Goal: Task Accomplishment & Management: Manage account settings

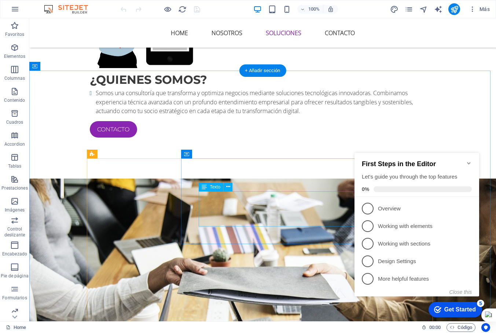
scroll to position [732, 0]
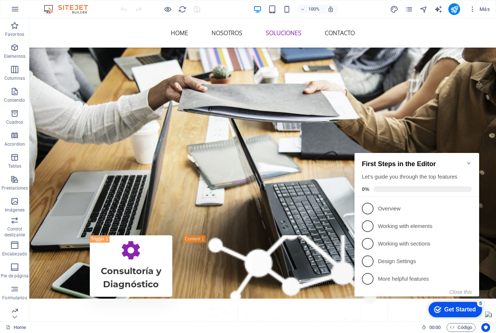
click at [467, 162] on icon "Minimize checklist" at bounding box center [468, 163] width 3 height 2
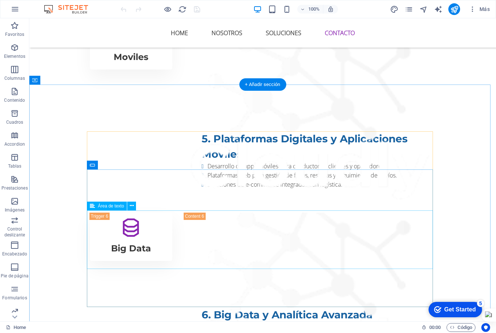
scroll to position [1890, 0]
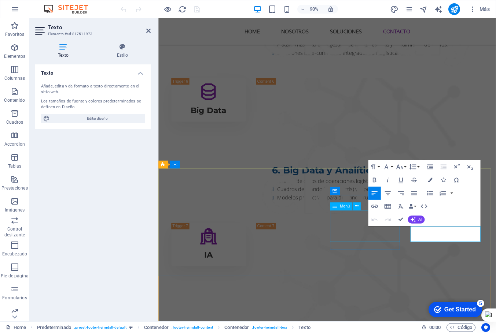
scroll to position [1894, 0]
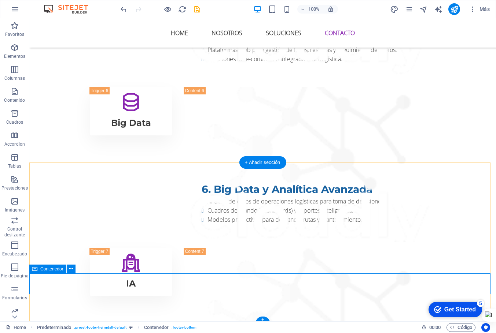
scroll to position [1890, 0]
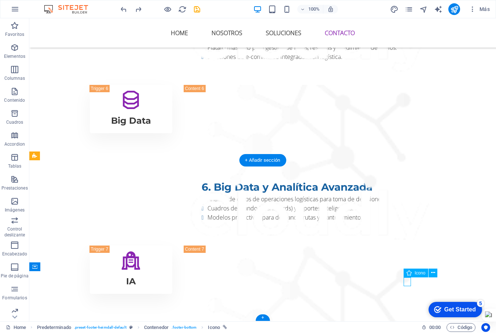
click at [11, 47] on icon "button" at bounding box center [14, 47] width 9 height 9
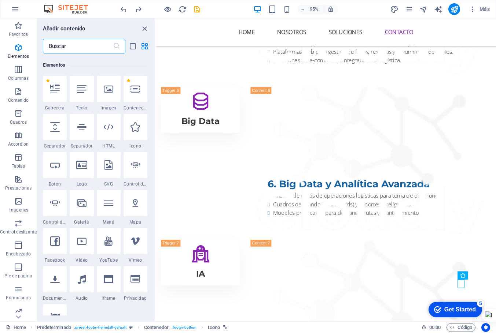
scroll to position [138, 0]
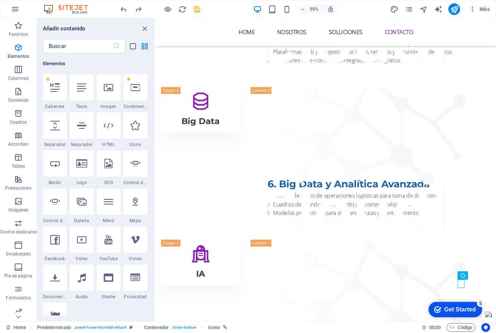
click at [108, 240] on icon at bounding box center [108, 240] width 8 height 10
select select "ar16_9"
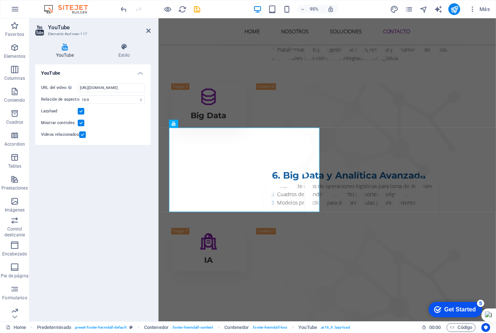
scroll to position [1968, 0]
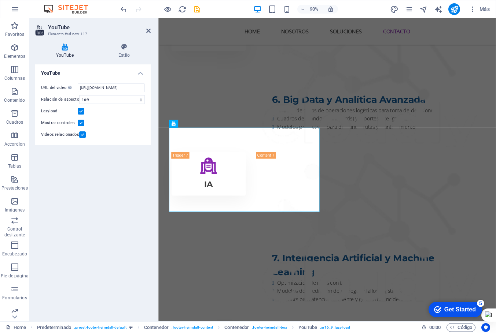
click at [146, 30] on icon at bounding box center [148, 31] width 4 height 6
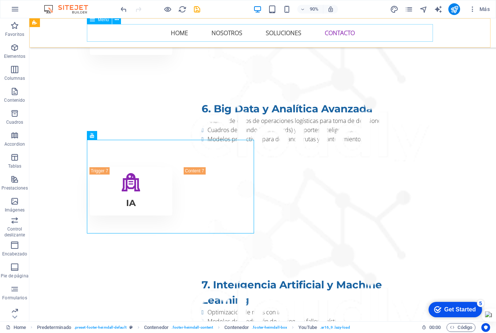
scroll to position [1940, 0]
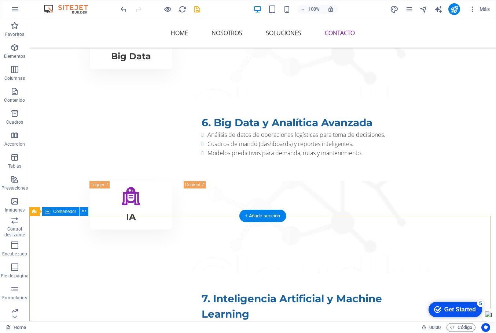
scroll to position [1974, 0]
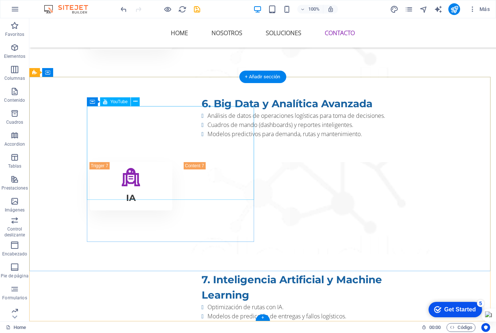
select select "ar16_9"
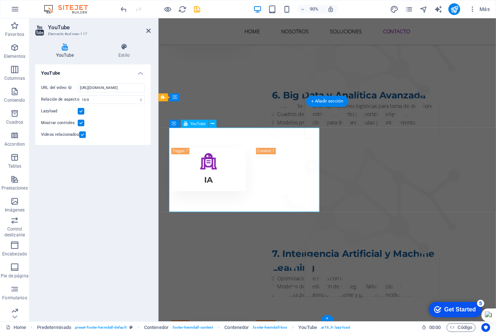
scroll to position [1968, 0]
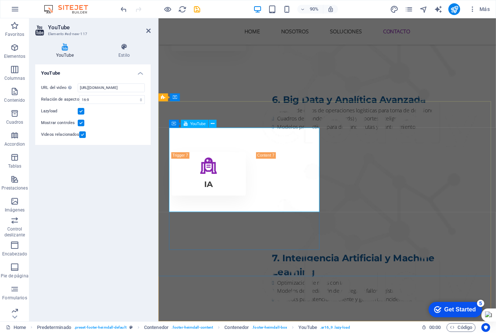
click at [214, 124] on icon at bounding box center [213, 123] width 4 height 7
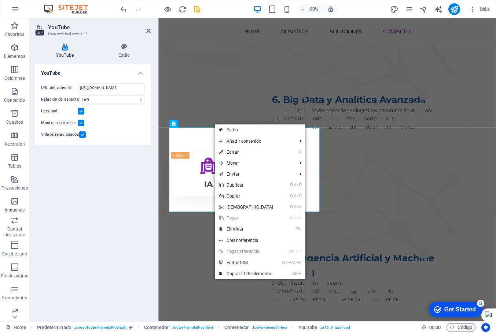
click at [240, 228] on link "⌦ Eliminar" at bounding box center [246, 229] width 63 height 11
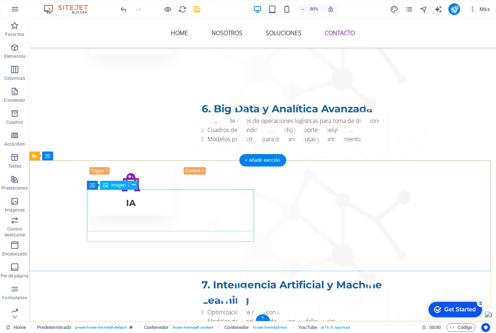
scroll to position [1890, 0]
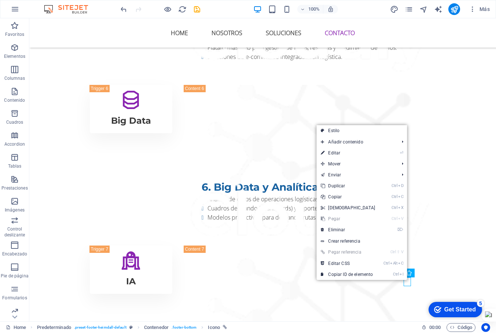
click at [347, 152] on link "⏎ Editar" at bounding box center [347, 153] width 63 height 11
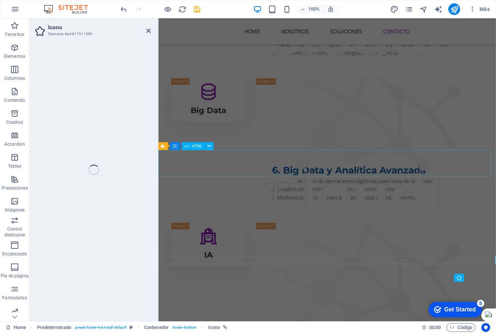
select select "xMidYMid"
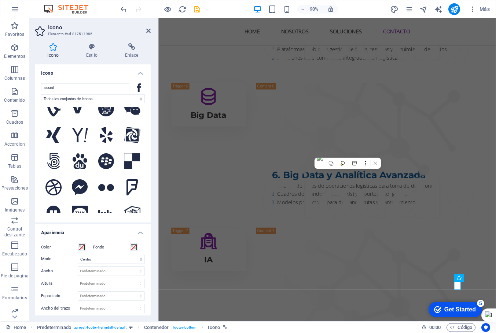
scroll to position [513, 0]
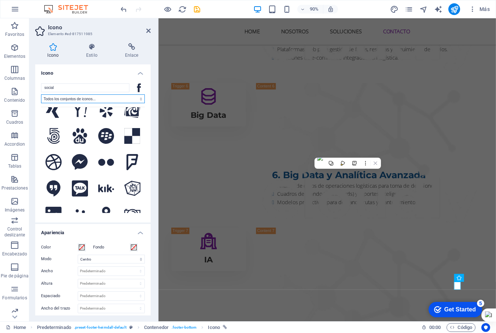
click at [100, 100] on select "Todos los conjuntos de iconos... IcoFont Ionicons FontAwesome Brands FontAwesom…" at bounding box center [93, 98] width 104 height 9
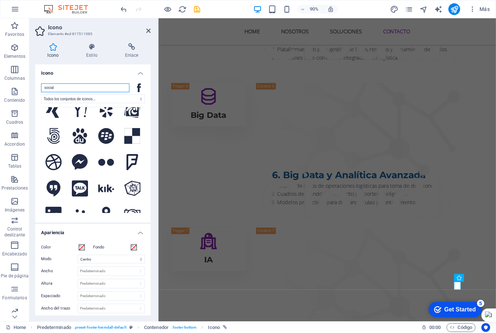
click at [68, 88] on input "social" at bounding box center [85, 87] width 88 height 9
type input "s"
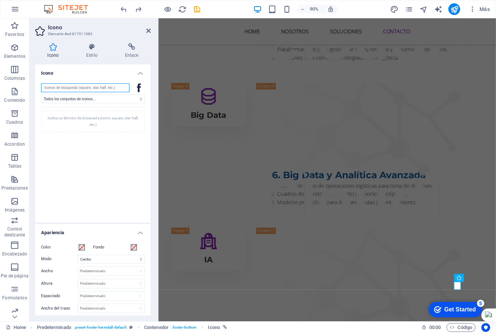
scroll to position [1968, 0]
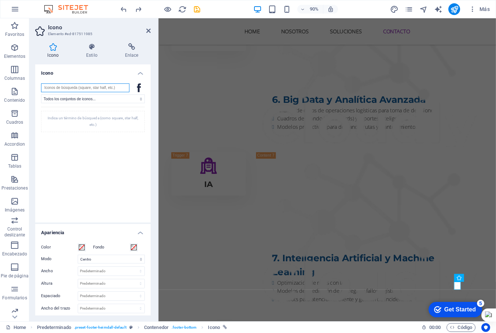
click at [68, 88] on input "search" at bounding box center [85, 87] width 88 height 9
click at [82, 109] on div "Indica un término de búsqueda (como square, star half, etc.)" at bounding box center [93, 160] width 104 height 106
click at [71, 187] on div "Indica un término de búsqueda (como square, star half, etc.)" at bounding box center [93, 160] width 104 height 106
click at [13, 49] on icon "button" at bounding box center [14, 47] width 9 height 9
click at [13, 49] on span "Elementos" at bounding box center [14, 52] width 29 height 18
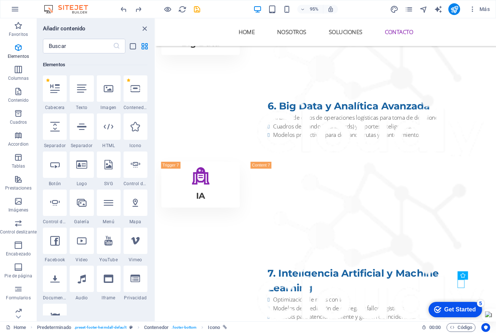
scroll to position [138, 0]
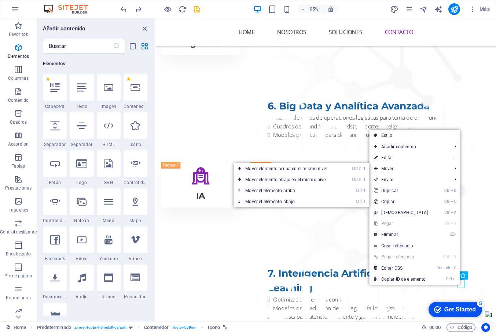
click at [388, 158] on link "⏎ Editar" at bounding box center [400, 157] width 63 height 11
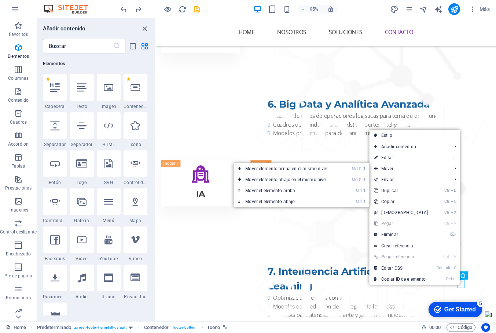
select select "xMidYMid"
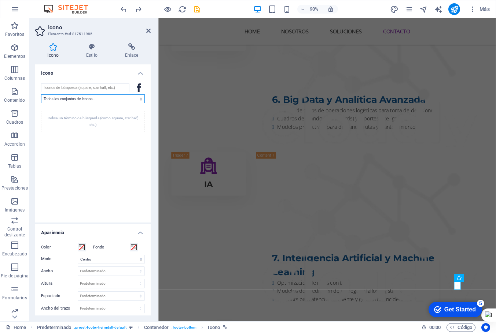
click at [104, 97] on select "Todos los conjuntos de iconos... IcoFont Ionicons FontAwesome Brands FontAwesom…" at bounding box center [93, 98] width 104 height 9
click at [73, 180] on div "Indica un término de búsqueda (como square, star half, etc.)" at bounding box center [93, 160] width 104 height 106
click at [68, 89] on input "search" at bounding box center [85, 87] width 88 height 9
click at [76, 97] on select "Todos los conjuntos de iconos... IcoFont Ionicons FontAwesome Brands FontAwesom…" at bounding box center [93, 98] width 104 height 9
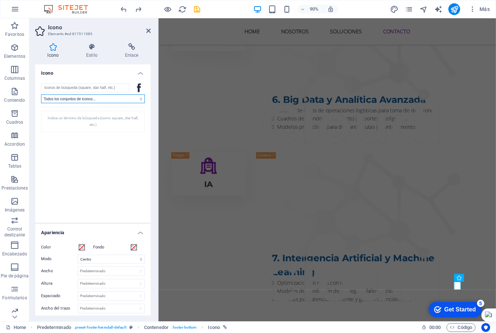
select select "icofont"
click at [41, 94] on select "Todos los conjuntos de iconos... IcoFont Ionicons FontAwesome Brands FontAwesom…" at bounding box center [93, 98] width 104 height 9
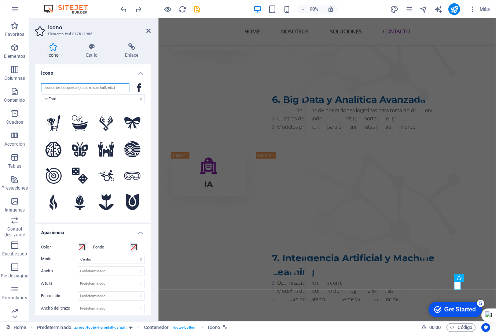
click at [70, 89] on input "search" at bounding box center [85, 87] width 88 height 9
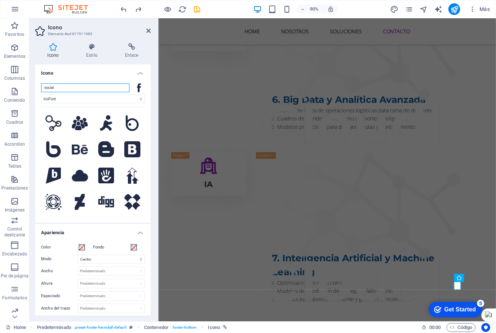
type input "social"
click at [77, 99] on select "Todos los conjuntos de iconos... IcoFont Ionicons FontAwesome Brands FontAwesom…" at bounding box center [93, 98] width 104 height 9
select select
click at [41, 94] on select "Todos los conjuntos de iconos... IcoFont Ionicons FontAwesome Brands FontAwesom…" at bounding box center [93, 98] width 104 height 9
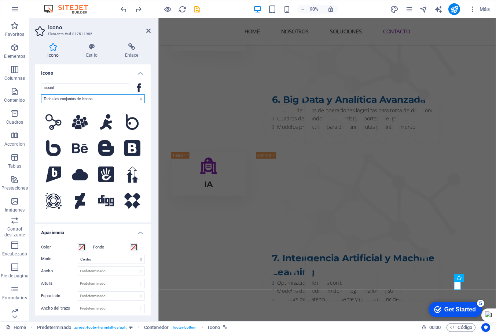
scroll to position [0, 0]
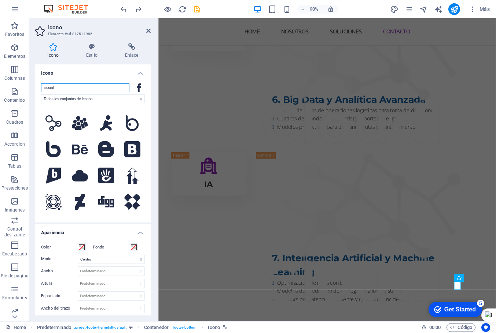
click at [71, 86] on input "social" at bounding box center [85, 87] width 88 height 9
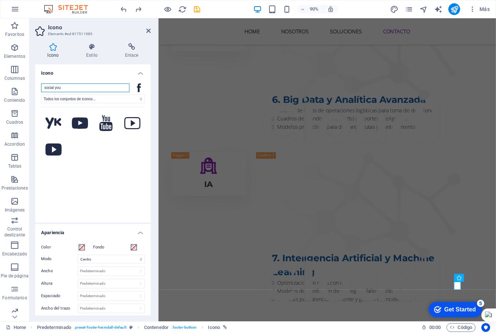
type input "social you"
click at [79, 124] on icon at bounding box center [80, 123] width 16 height 11
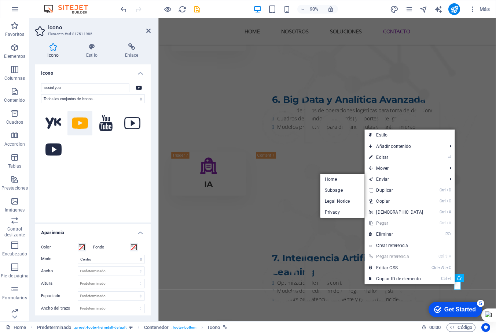
click at [394, 188] on link "Ctrl D Duplicar" at bounding box center [395, 190] width 63 height 11
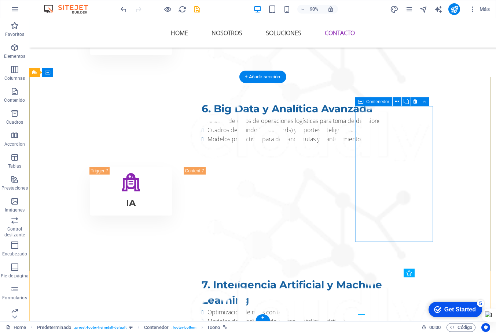
scroll to position [1974, 0]
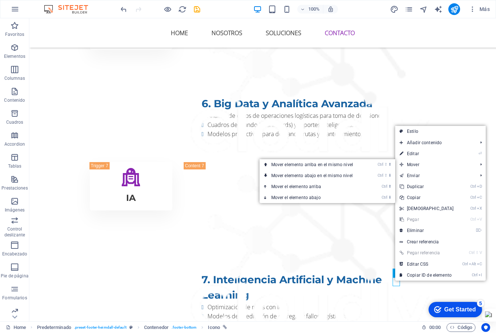
click at [416, 154] on link "⏎ Editar" at bounding box center [426, 153] width 63 height 11
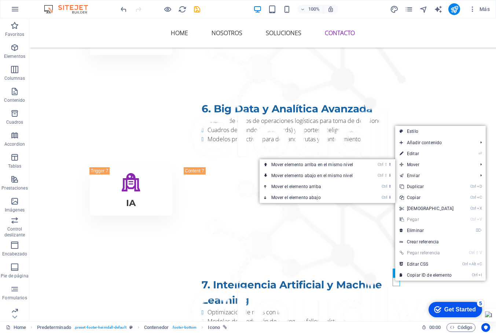
select select "xMidYMid"
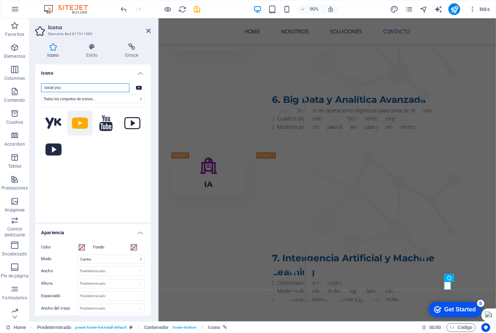
click at [73, 86] on input "social you" at bounding box center [85, 87] width 88 height 9
type input "social Ins"
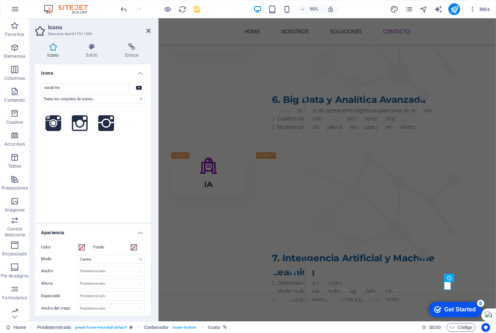
click at [51, 124] on icon at bounding box center [53, 123] width 16 height 16
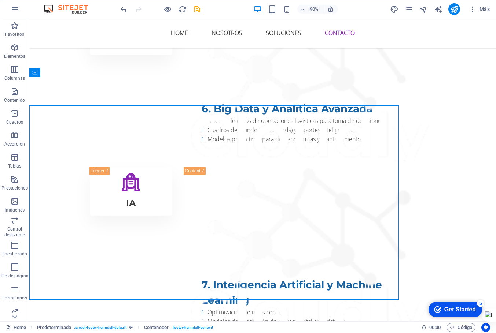
scroll to position [1974, 0]
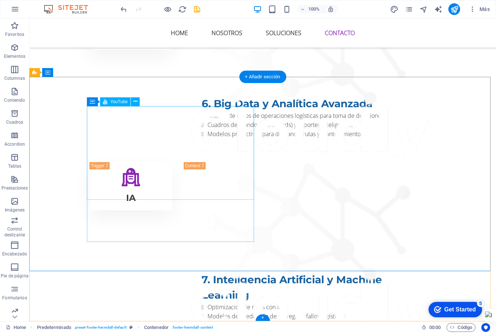
click at [134, 103] on icon at bounding box center [135, 102] width 4 height 8
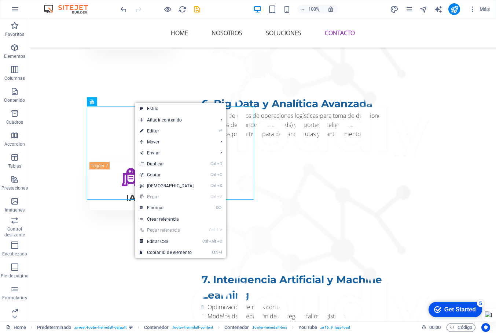
click at [163, 208] on link "⌦ Eliminar" at bounding box center [166, 208] width 63 height 11
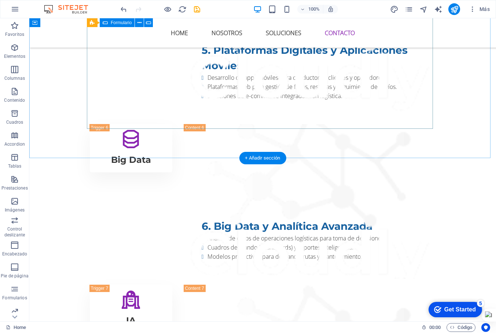
scroll to position [1744, 0]
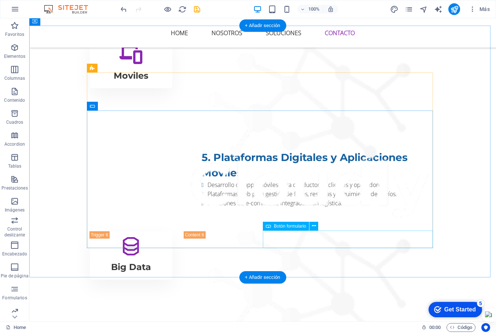
click div "Enviar"
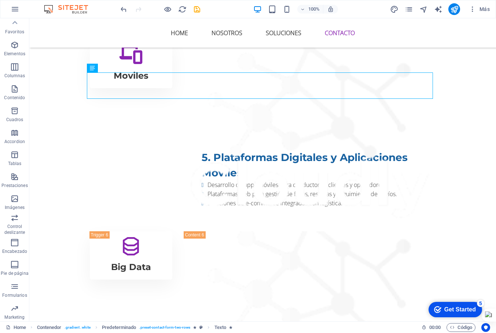
scroll to position [0, 0]
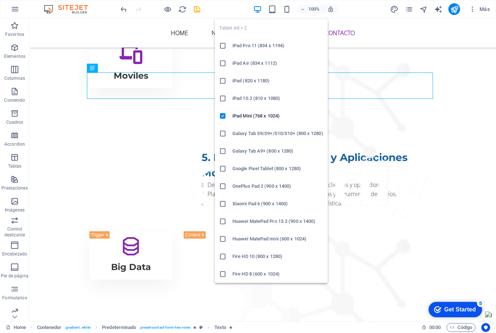
click at [270, 10] on icon "button" at bounding box center [272, 9] width 8 height 8
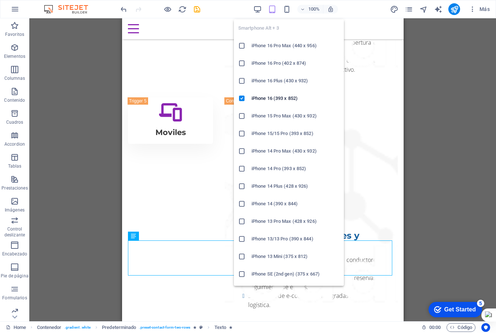
click at [290, 8] on icon "button" at bounding box center [286, 9] width 8 height 8
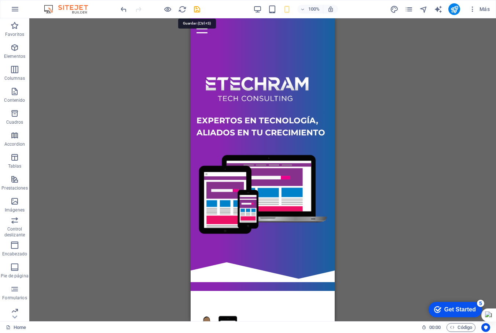
click at [197, 10] on icon "save" at bounding box center [197, 9] width 8 height 8
click at [252, 10] on div "100% Más" at bounding box center [305, 9] width 373 height 12
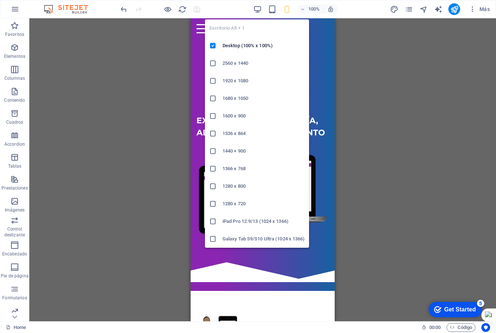
click at [254, 10] on icon "button" at bounding box center [257, 9] width 8 height 8
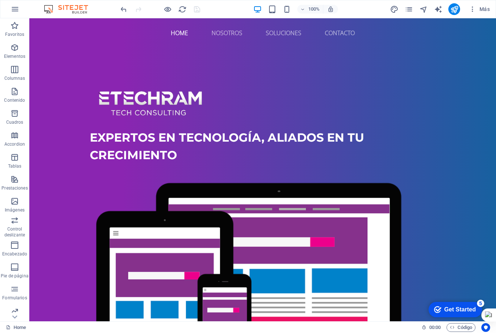
click at [472, 7] on icon "button" at bounding box center [471, 8] width 7 height 7
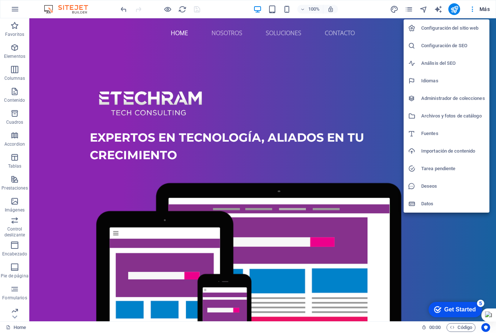
click at [447, 27] on h6 "Configuración del sitio web" at bounding box center [453, 28] width 64 height 9
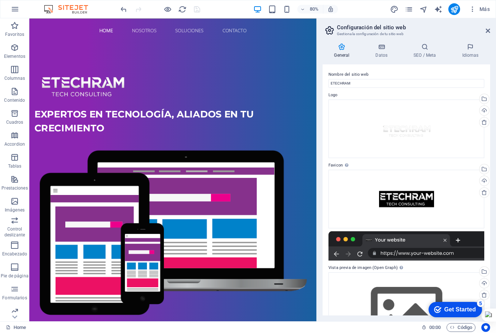
click at [381, 49] on icon at bounding box center [381, 46] width 35 height 7
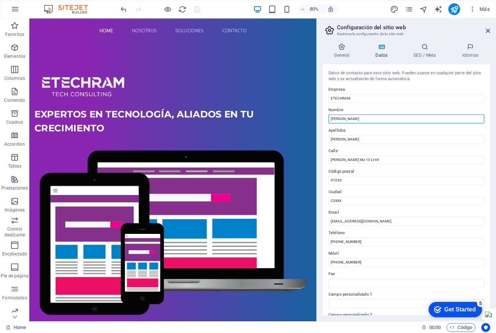
click at [336, 118] on input "[PERSON_NAME]" at bounding box center [406, 119] width 156 height 9
type input "j"
type input "[PERSON_NAME]"
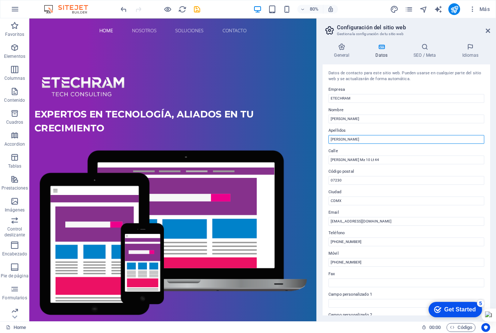
drag, startPoint x: 391, startPoint y: 159, endPoint x: 296, endPoint y: 171, distance: 95.6
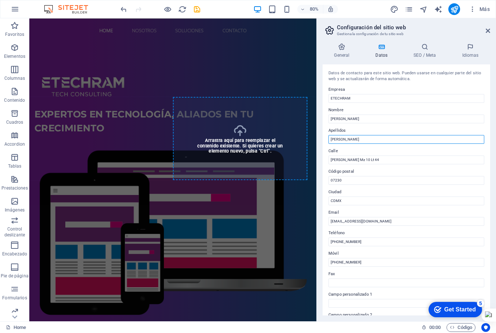
type input "[PERSON_NAME]"
click at [422, 51] on h4 "SEO / Meta" at bounding box center [426, 50] width 48 height 15
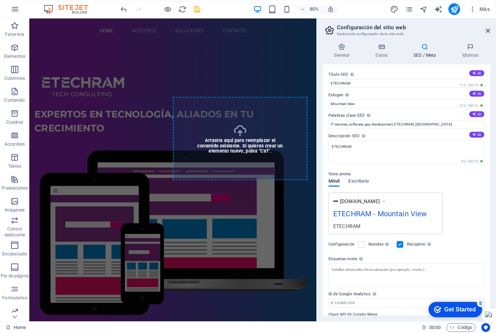
click at [379, 214] on div "ETECHRAM - Mountain View" at bounding box center [385, 215] width 105 height 14
click at [359, 183] on span "Escritorio" at bounding box center [358, 182] width 21 height 10
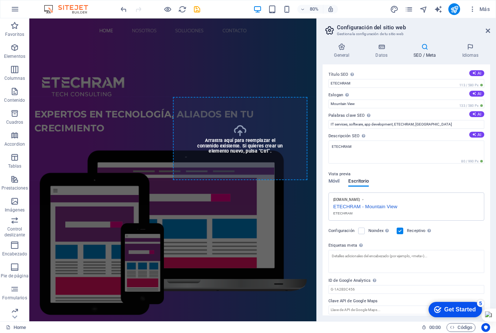
click at [330, 179] on span "Móvil" at bounding box center [333, 182] width 11 height 10
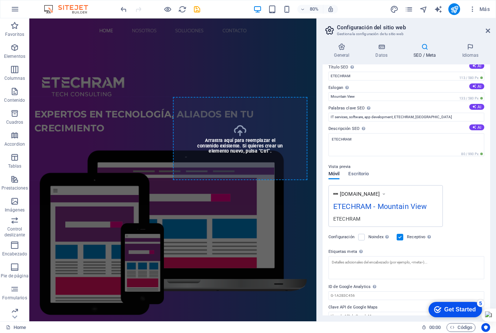
scroll to position [18, 0]
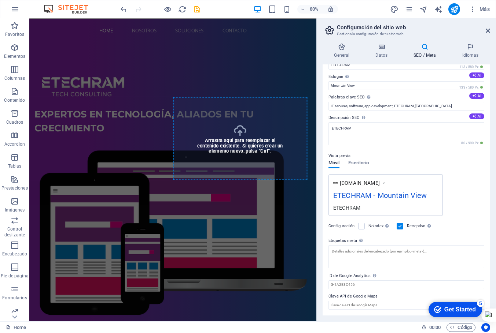
click at [467, 52] on h4 "Idiomas" at bounding box center [470, 50] width 40 height 15
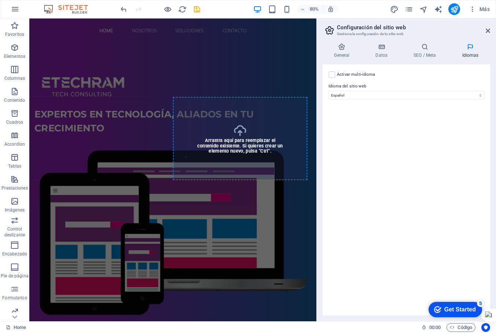
click at [330, 76] on label at bounding box center [331, 74] width 7 height 7
click at [0, 0] on input "Activar multi-idioma Para desactivar la opción multi-idioma, elimine todos los …" at bounding box center [0, 0] width 0 height 0
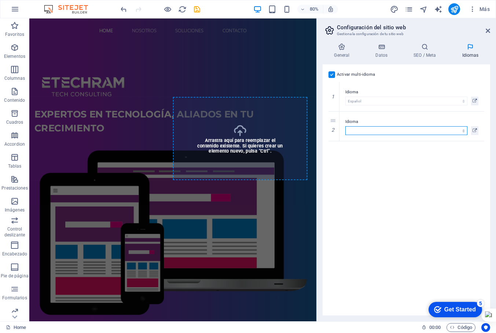
click at [463, 130] on select "Abkhazian Afar Afrikaans Akan Albanés Alemán Amharic Árabe Aragonese Armenian A…" at bounding box center [406, 130] width 122 height 9
click at [367, 129] on select "Abkhazian Afar Afrikaans Akan Albanés Alemán Amharic Árabe Aragonese Armenian A…" at bounding box center [406, 130] width 122 height 9
select select "73"
click at [367, 129] on select "Abkhazian Afar Afrikaans Akan Albanés Alemán Amharic Árabe Aragonese Armenian A…" at bounding box center [406, 130] width 122 height 9
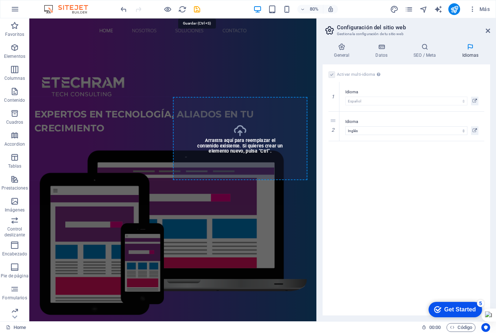
click at [197, 10] on icon "save" at bounding box center [197, 9] width 8 height 8
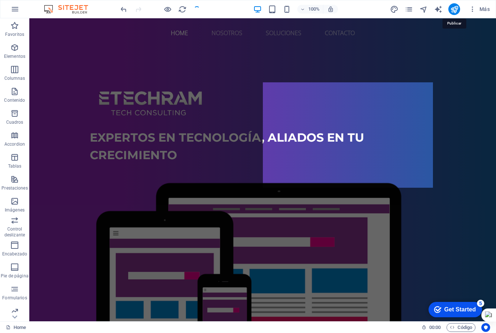
click at [456, 9] on icon "publish" at bounding box center [454, 9] width 8 height 8
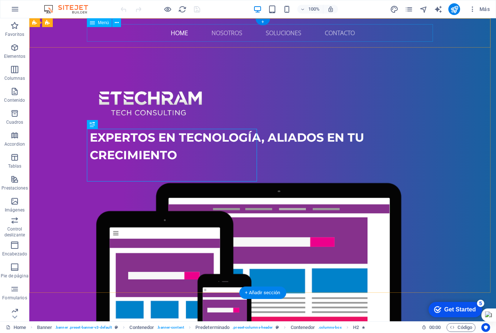
click at [177, 30] on nav "Home Nosotros Soluciones Contacto" at bounding box center [263, 33] width 346 height 18
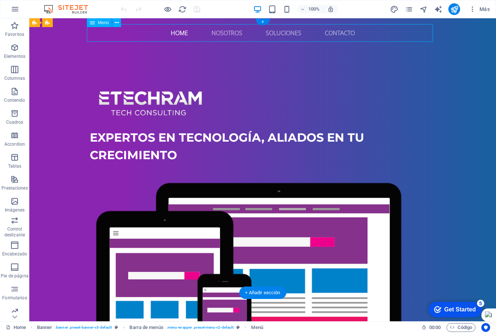
click at [169, 34] on nav "Home Nosotros Soluciones Contacto" at bounding box center [263, 33] width 346 height 18
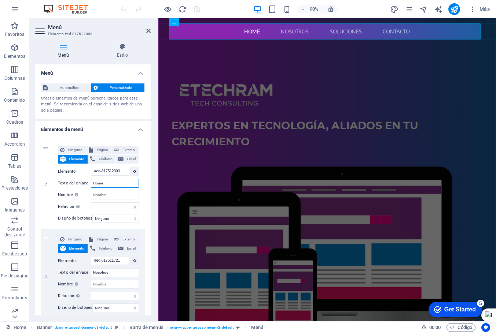
drag, startPoint x: 102, startPoint y: 182, endPoint x: 79, endPoint y: 184, distance: 22.8
click at [79, 184] on div "Texto del enlace Home" at bounding box center [98, 183] width 81 height 9
type input "e"
select select
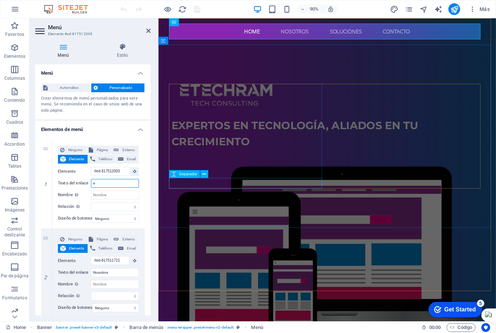
select select
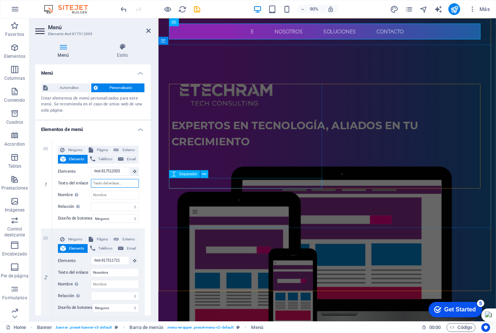
select select
type input "Inicio"
select select
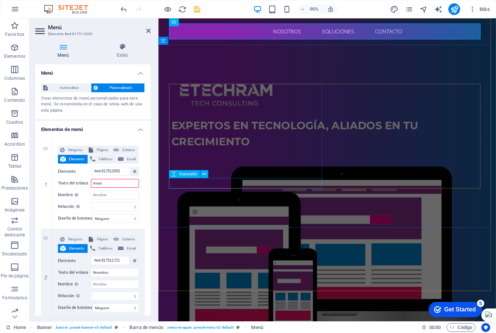
select select
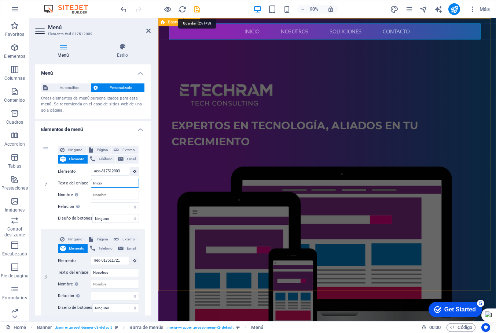
type input "Inicio"
click at [199, 6] on icon "save" at bounding box center [197, 9] width 8 height 8
click at [199, 6] on div at bounding box center [160, 9] width 82 height 12
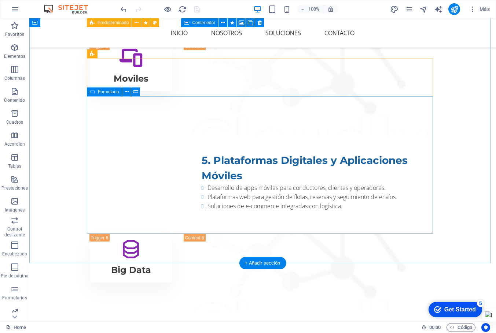
scroll to position [1685, 0]
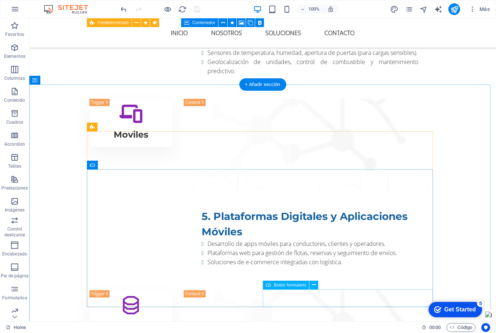
click div "Enviar"
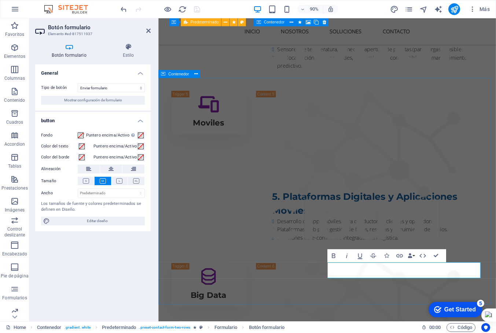
scroll to position [1713, 0]
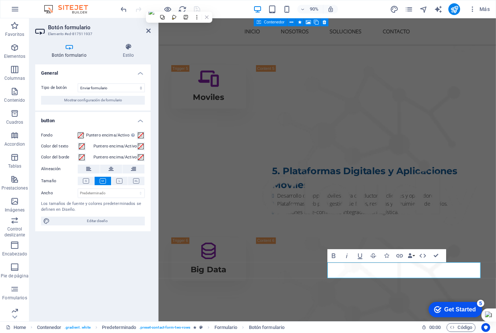
click at [69, 28] on h2 "Botón formulario" at bounding box center [99, 27] width 103 height 7
click at [79, 34] on h3 "Elemento #ed-817511937" at bounding box center [92, 34] width 88 height 7
click at [66, 52] on h4 "Botón formulario" at bounding box center [70, 50] width 71 height 15
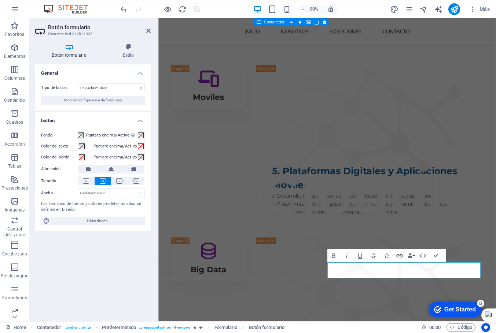
click at [65, 55] on h4 "Botón formulario" at bounding box center [70, 50] width 71 height 15
click at [12, 289] on icon "button" at bounding box center [14, 289] width 9 height 9
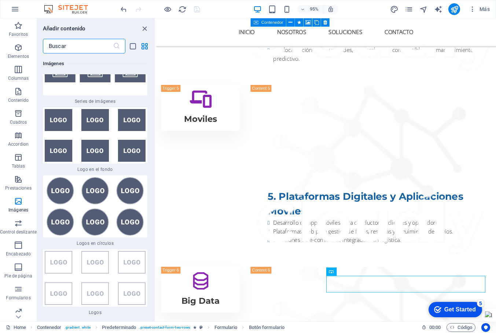
scroll to position [7972, 0]
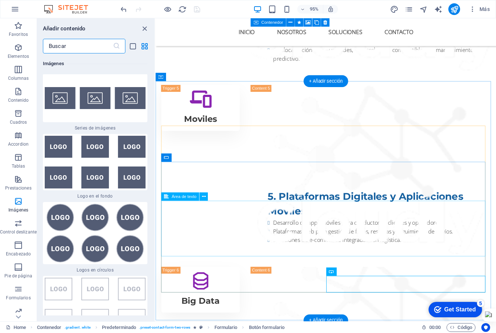
click div
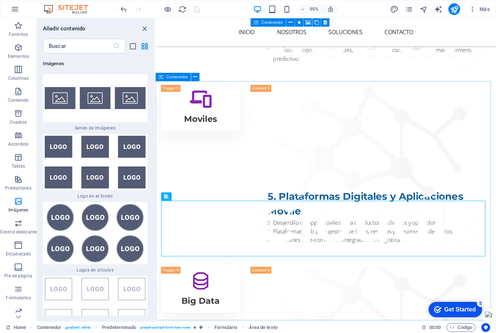
click at [176, 79] on span "Contenedor" at bounding box center [177, 77] width 22 height 4
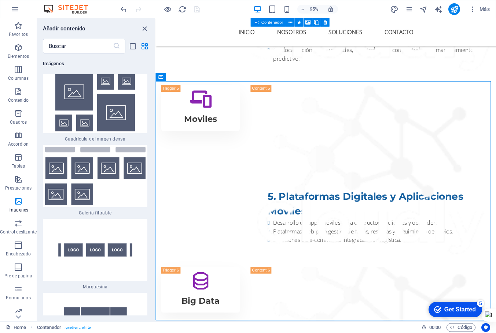
scroll to position [7313, 0]
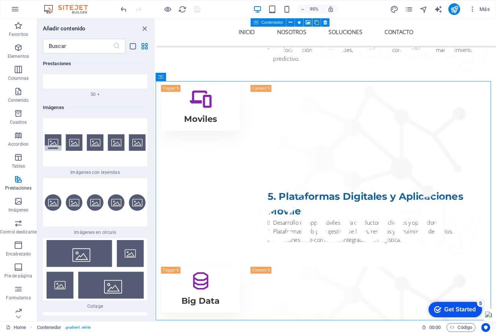
click at [18, 289] on icon "button" at bounding box center [18, 289] width 9 height 9
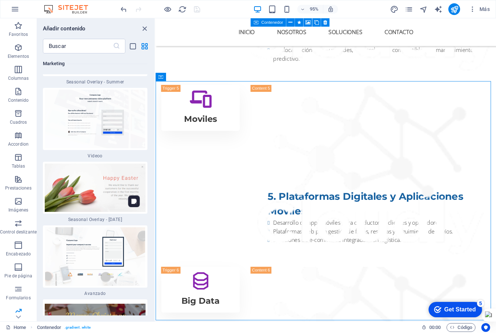
scroll to position [12665, 0]
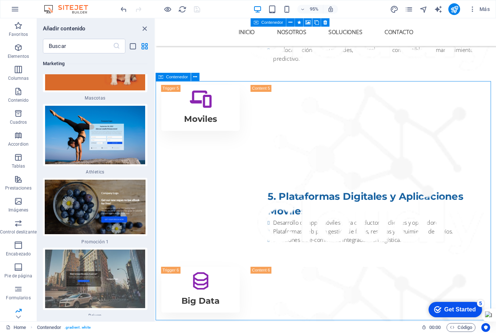
click at [162, 79] on icon at bounding box center [160, 77] width 5 height 8
click at [194, 75] on icon at bounding box center [195, 77] width 4 height 7
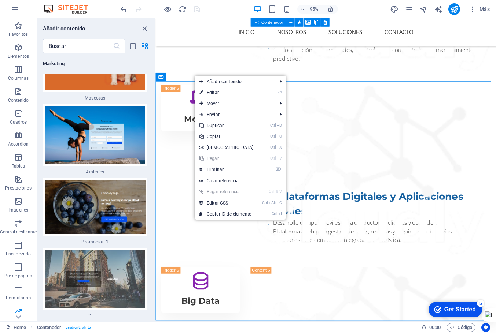
click at [219, 169] on link "⌦ Eliminar" at bounding box center [226, 169] width 63 height 11
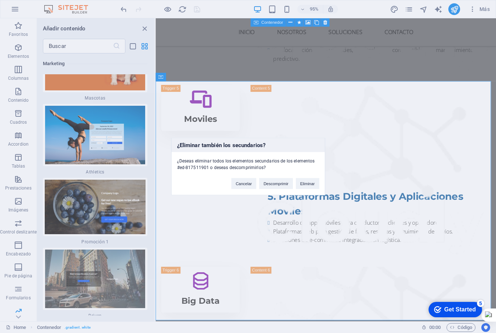
click at [314, 185] on button "Eliminar" at bounding box center [307, 183] width 23 height 11
drag, startPoint x: 469, startPoint y: 203, endPoint x: 322, endPoint y: 193, distance: 147.6
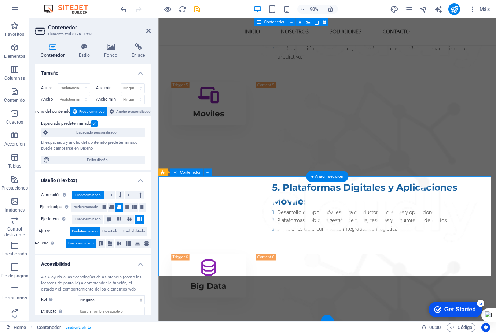
scroll to position [1633, 0]
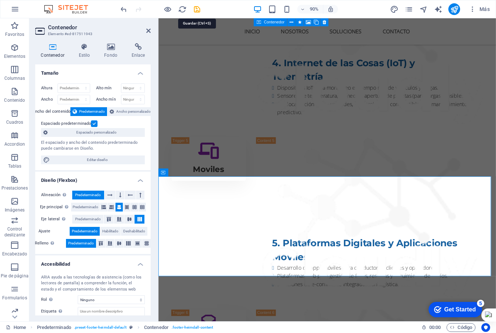
click at [194, 10] on icon "save" at bounding box center [197, 9] width 8 height 8
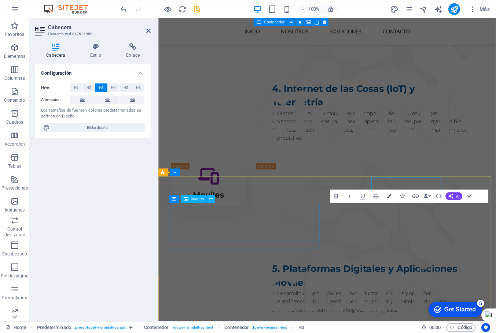
scroll to position [1633, 0]
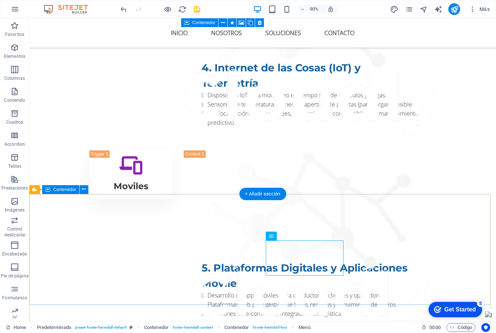
scroll to position [1604, 0]
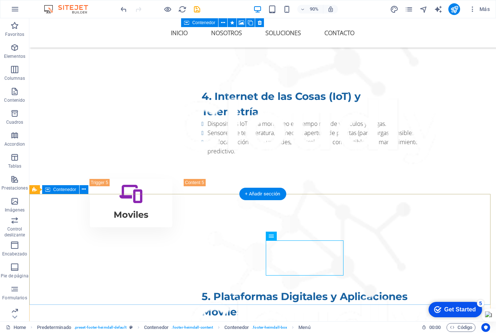
select select
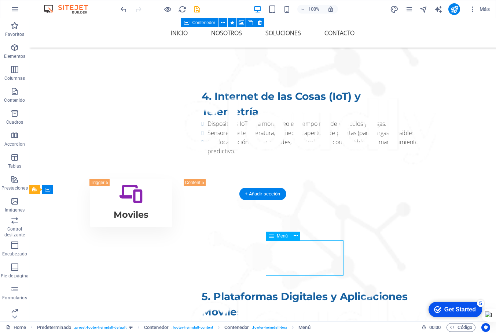
select select
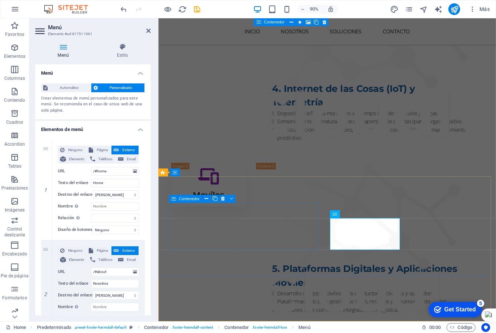
scroll to position [1633, 0]
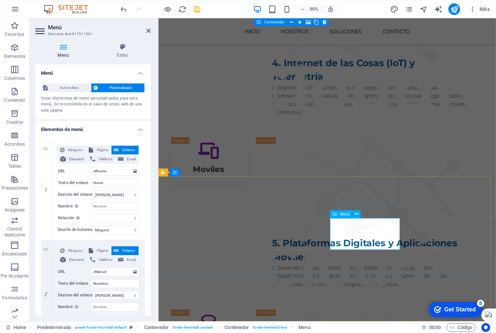
drag, startPoint x: 111, startPoint y: 182, endPoint x: 48, endPoint y: 182, distance: 63.0
click at [48, 182] on div "1 Ninguno Página Externo Elemento Teléfono Email Página Home Subpage Legal Noti…" at bounding box center [93, 190] width 104 height 101
type input "Inicio"
select select
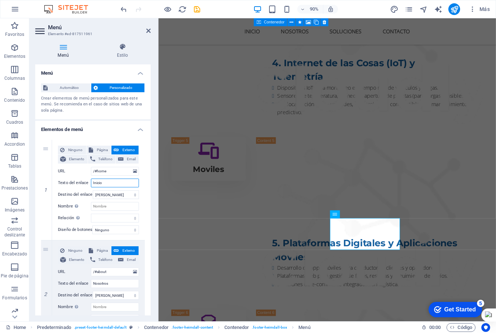
select select
type input "Inicio"
click at [197, 10] on icon "save" at bounding box center [197, 9] width 8 height 8
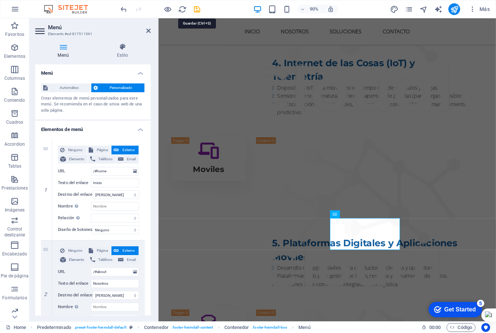
scroll to position [1604, 0]
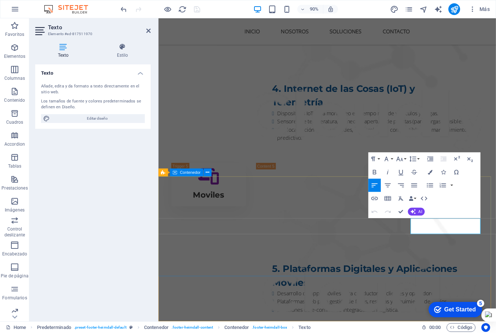
scroll to position [1633, 0]
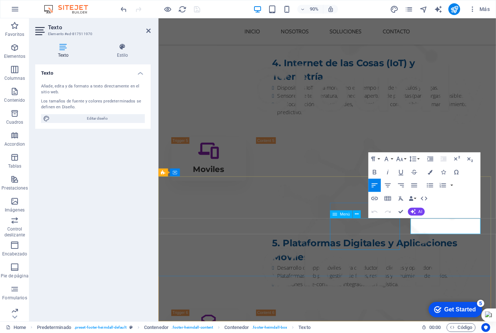
drag, startPoint x: 479, startPoint y: 254, endPoint x: 419, endPoint y: 244, distance: 60.9
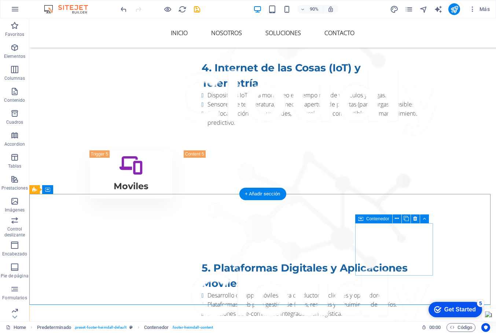
scroll to position [1604, 0]
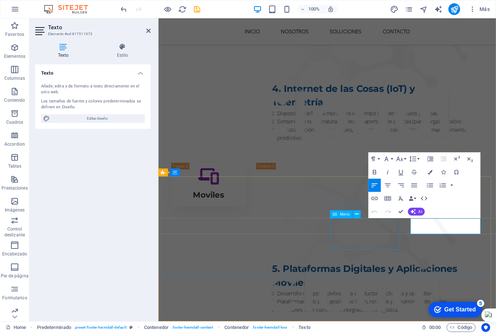
scroll to position [1633, 0]
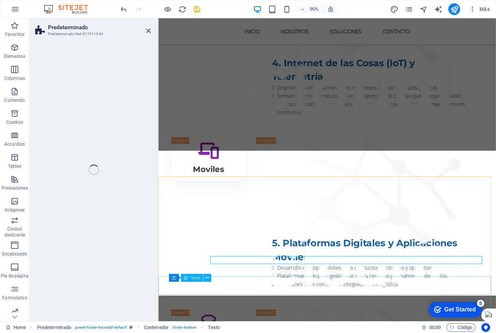
select select "footer"
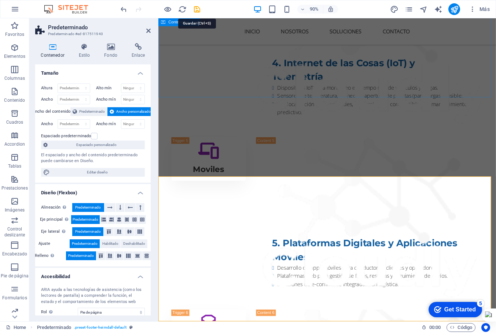
click at [194, 8] on icon "save" at bounding box center [197, 9] width 8 height 8
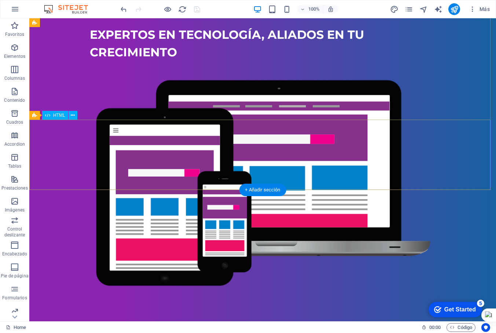
scroll to position [0, 0]
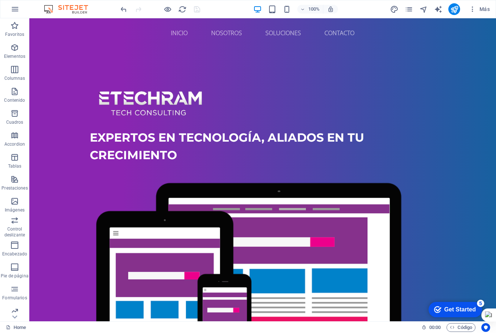
click at [14, 49] on icon "button" at bounding box center [14, 47] width 9 height 9
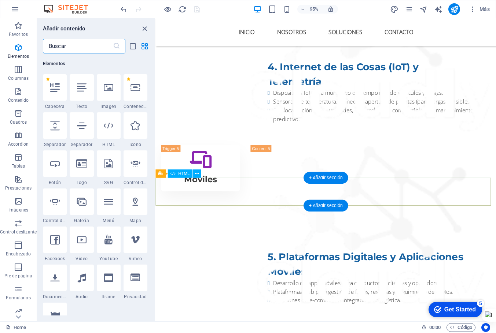
scroll to position [1632, 0]
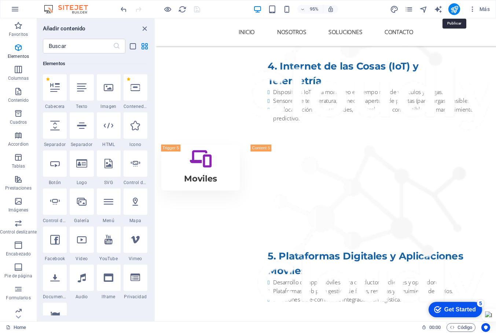
click at [453, 10] on icon "publish" at bounding box center [454, 9] width 8 height 8
